Goal: Information Seeking & Learning: Check status

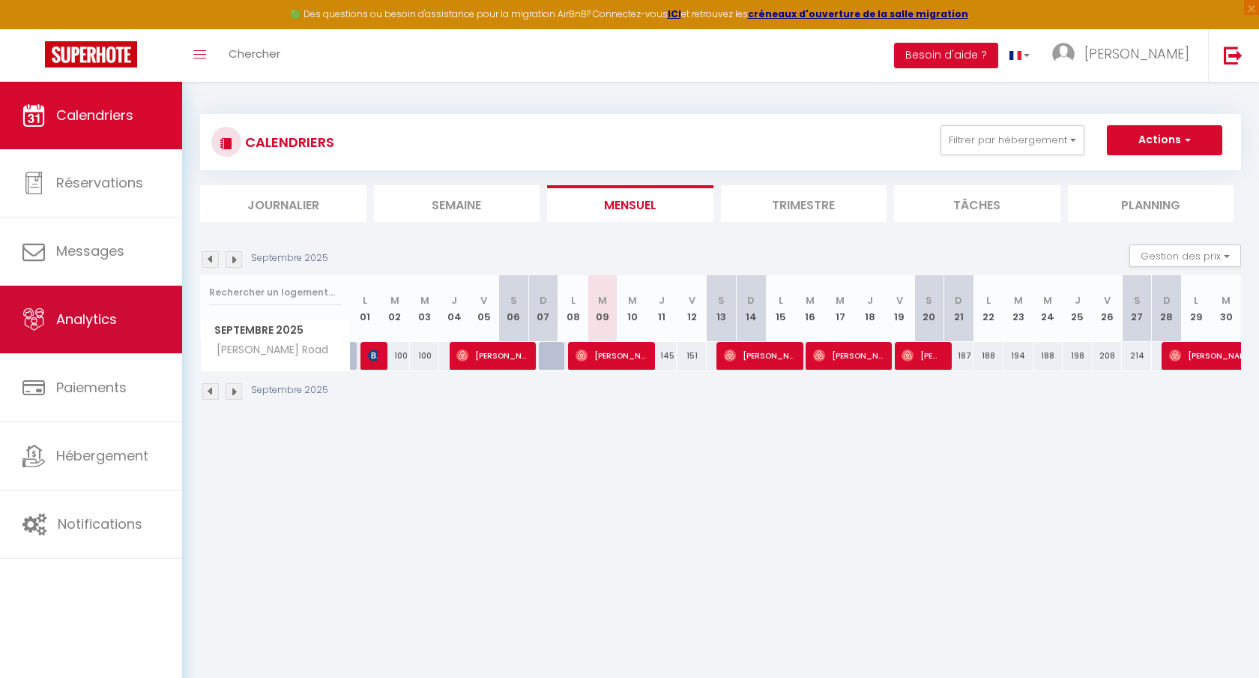
click at [91, 340] on link "Analytics" at bounding box center [91, 319] width 182 height 67
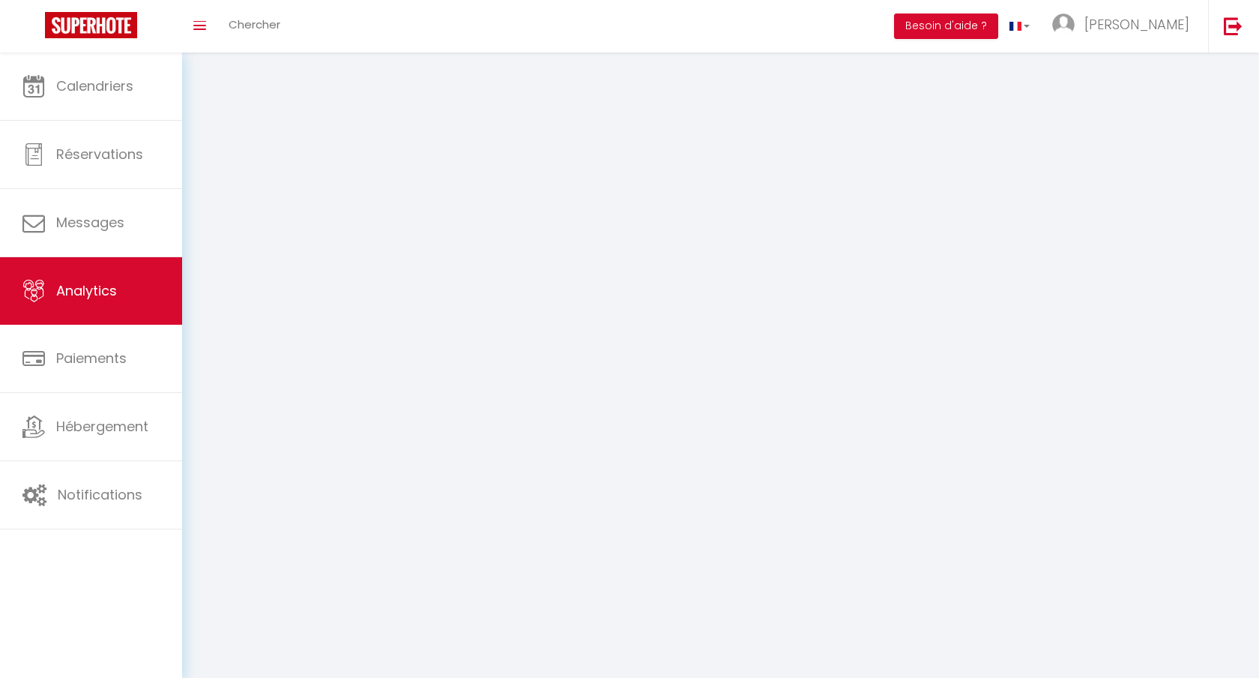
select select "2025"
select select "9"
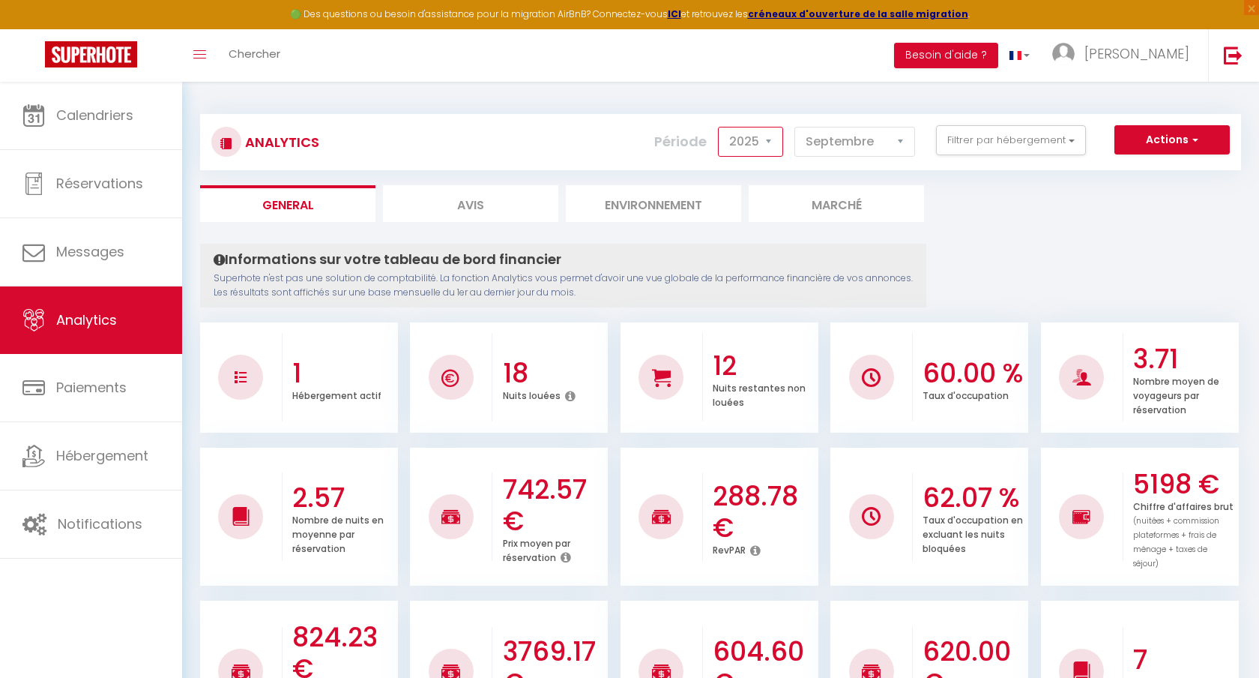
click at [771, 142] on select "2014 2015 2016 2017 2018 2019 2020 2021 2022 2023 2024 2025 2026 2027" at bounding box center [750, 142] width 65 height 30
click at [720, 127] on select "2014 2015 2016 2017 2018 2019 2020 2021 2022 2023 2024 2025 2026 2027" at bounding box center [750, 142] width 65 height 30
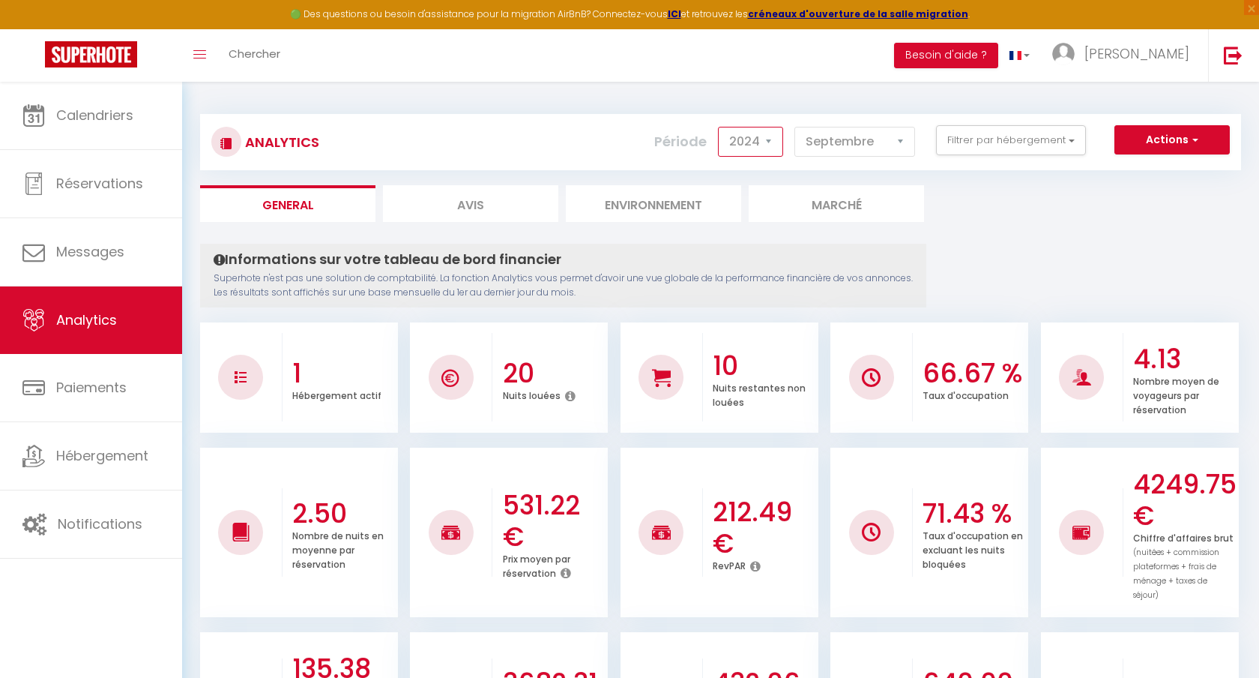
click at [781, 136] on select "2014 2015 2016 2017 2018 2019 2020 2021 2022 2023 2024 2025 2026 2027" at bounding box center [750, 142] width 65 height 30
click at [720, 127] on select "2014 2015 2016 2017 2018 2019 2020 2021 2022 2023 2024 2025 2026 2027" at bounding box center [750, 142] width 65 height 30
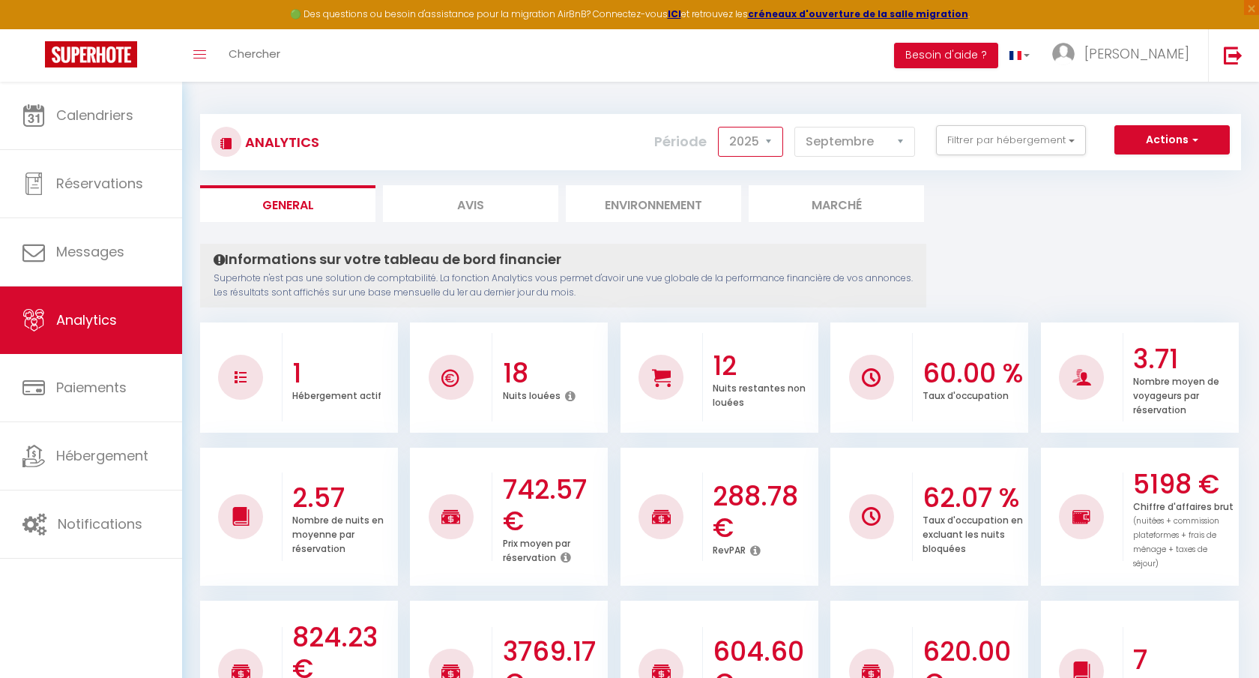
click at [768, 144] on select "2014 2015 2016 2017 2018 2019 2020 2021 2022 2023 2024 2025 2026 2027" at bounding box center [750, 142] width 65 height 30
click at [720, 127] on select "2014 2015 2016 2017 2018 2019 2020 2021 2022 2023 2024 2025 2026 2027" at bounding box center [750, 142] width 65 height 30
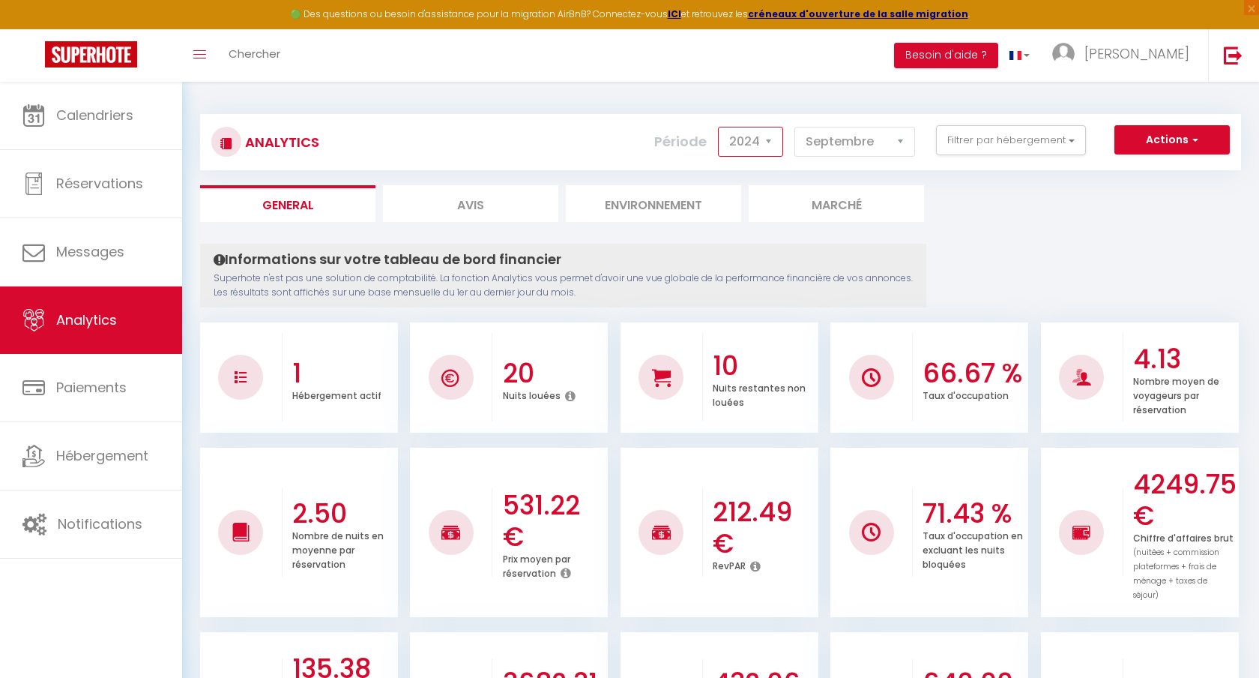
click at [774, 152] on select "2014 2015 2016 2017 2018 2019 2020 2021 2022 2023 2024 2025 2026 2027" at bounding box center [750, 142] width 65 height 30
click at [720, 127] on select "2014 2015 2016 2017 2018 2019 2020 2021 2022 2023 2024 2025 2026 2027" at bounding box center [750, 142] width 65 height 30
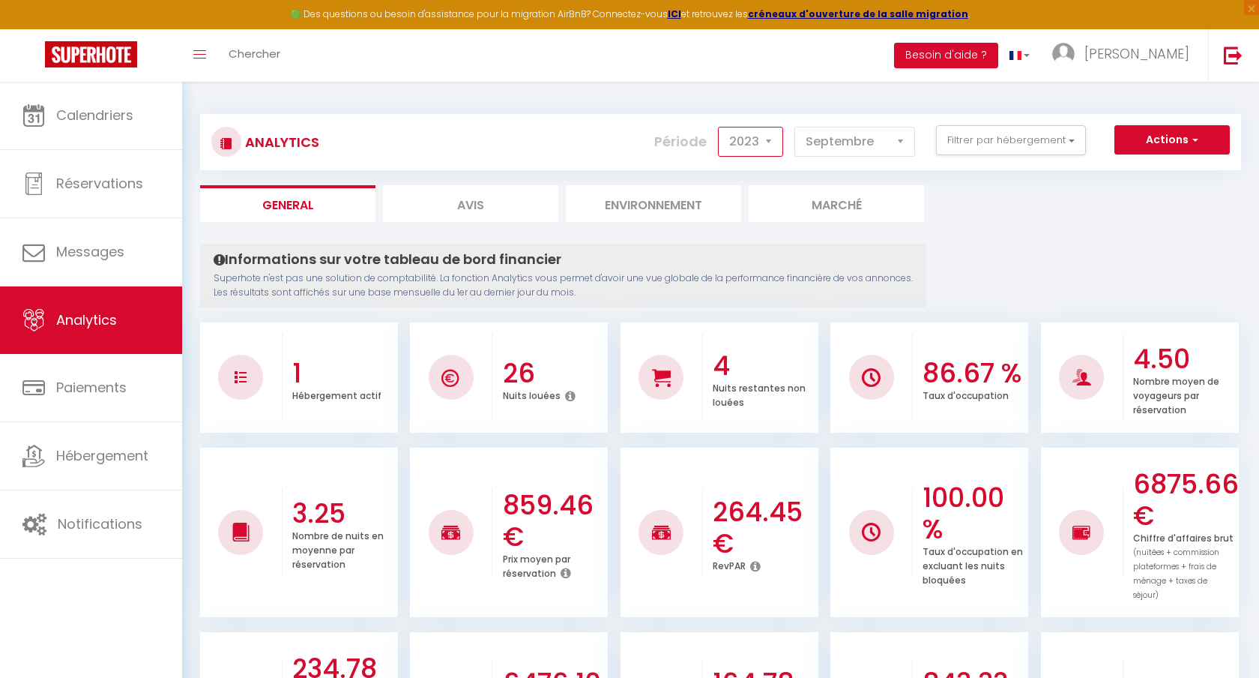
click at [777, 143] on select "2014 2015 2016 2017 2018 2019 2020 2021 2022 2023 2024 2025 2026 2027" at bounding box center [750, 142] width 65 height 30
click at [720, 127] on select "2014 2015 2016 2017 2018 2019 2020 2021 2022 2023 2024 2025 2026 2027" at bounding box center [750, 142] width 65 height 30
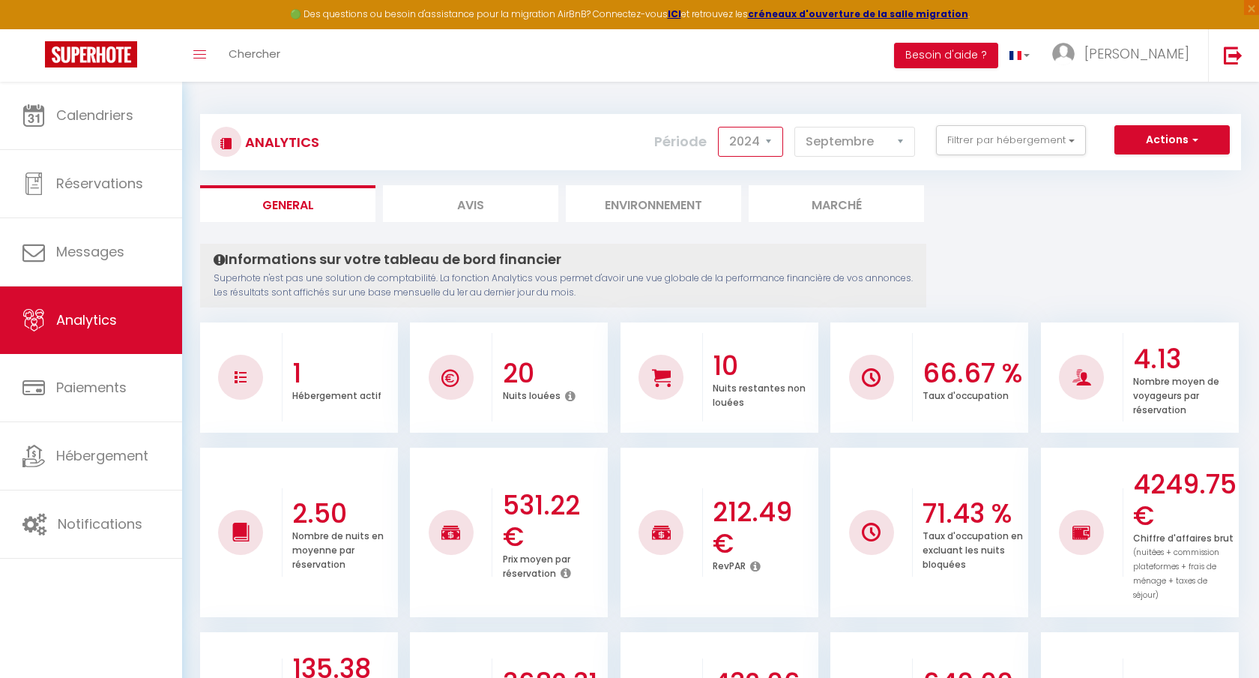
click at [768, 134] on select "2014 2015 2016 2017 2018 2019 2020 2021 2022 2023 2024 2025 2026 2027" at bounding box center [750, 142] width 65 height 30
click at [720, 127] on select "2014 2015 2016 2017 2018 2019 2020 2021 2022 2023 2024 2025 2026 2027" at bounding box center [750, 142] width 65 height 30
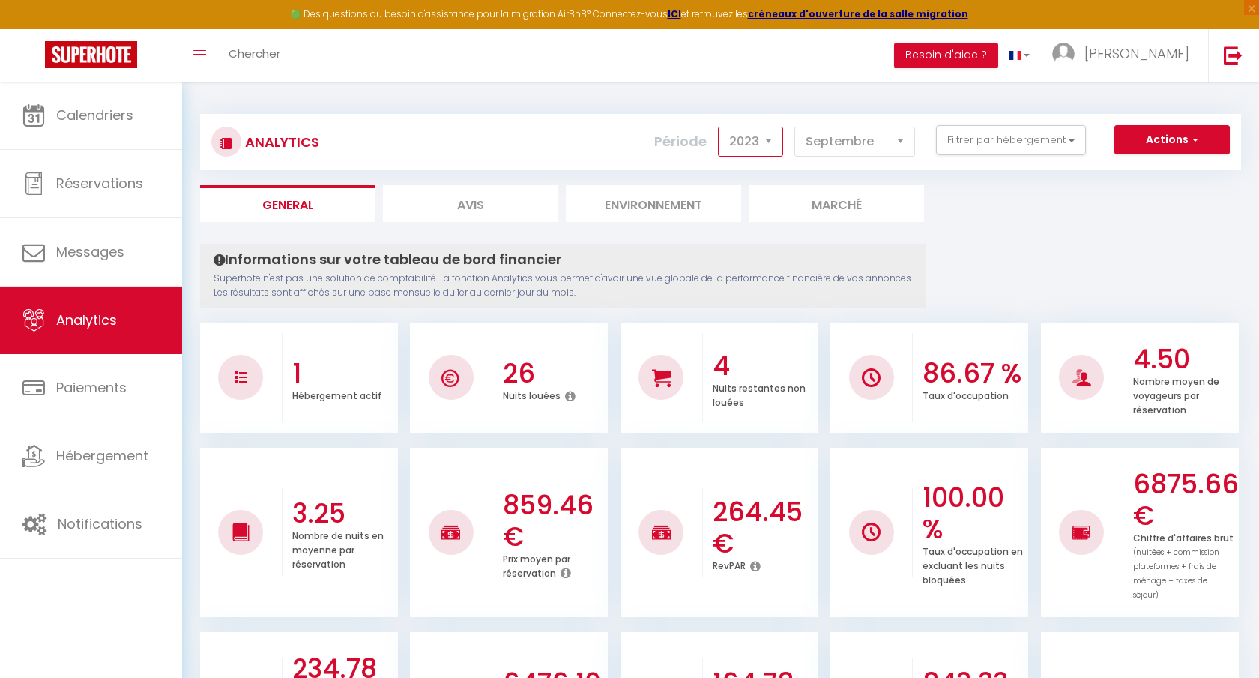
click at [768, 138] on select "2014 2015 2016 2017 2018 2019 2020 2021 2022 2023 2024 2025 2026 2027" at bounding box center [750, 142] width 65 height 30
select select "2024"
click at [720, 127] on select "2014 2015 2016 2017 2018 2019 2020 2021 2022 2023 2024 2025 2026 2027" at bounding box center [750, 142] width 65 height 30
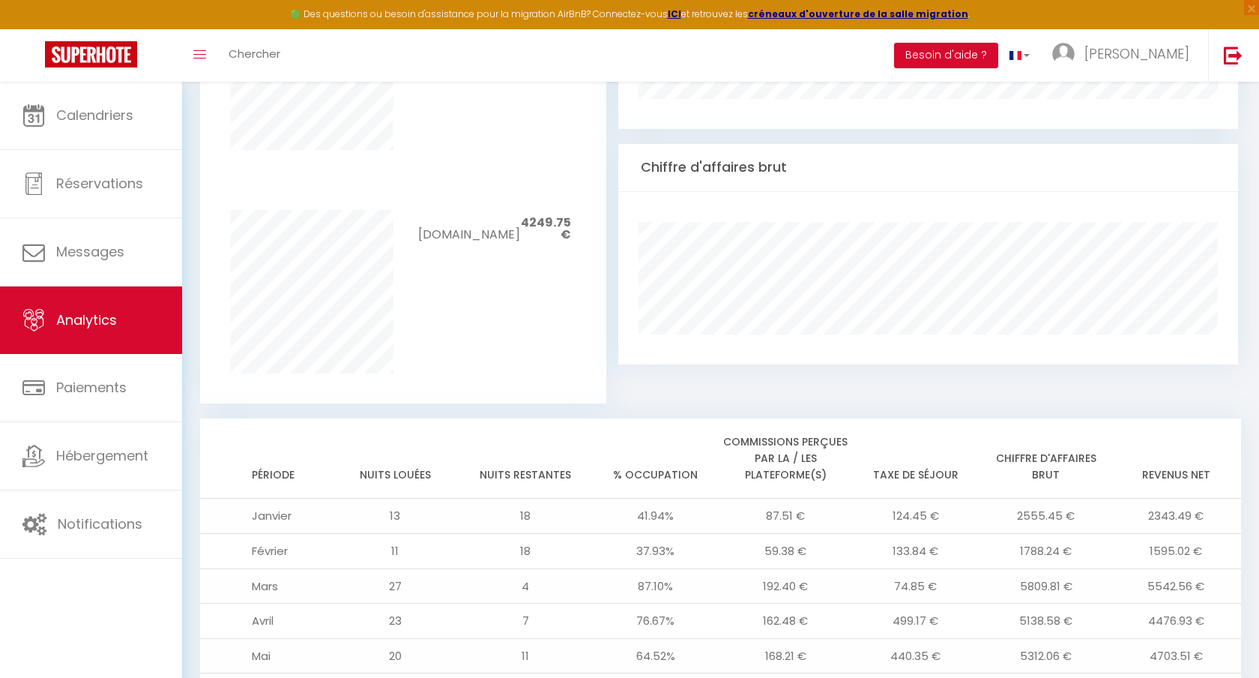
scroll to position [1187, 0]
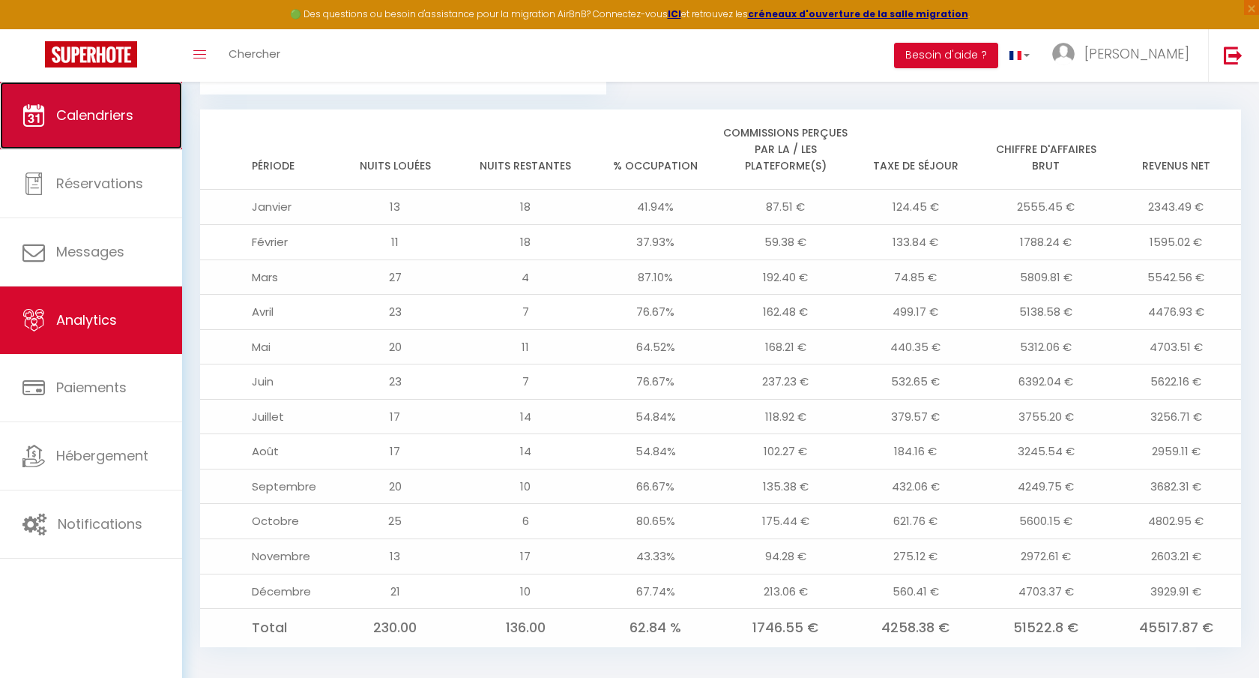
click at [120, 122] on span "Calendriers" at bounding box center [94, 115] width 77 height 19
